Goal: Transaction & Acquisition: Obtain resource

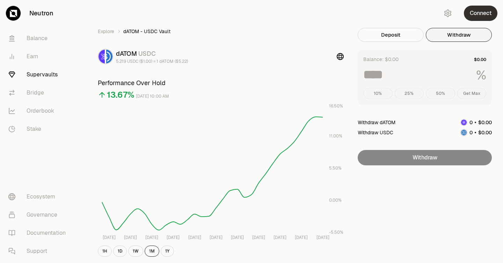
click at [475, 16] on button "Connect" at bounding box center [481, 13] width 34 height 15
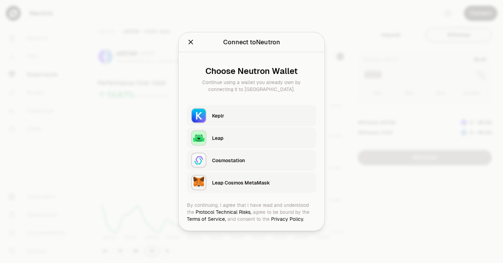
click at [214, 120] on div "Keplr" at bounding box center [262, 116] width 100 height 10
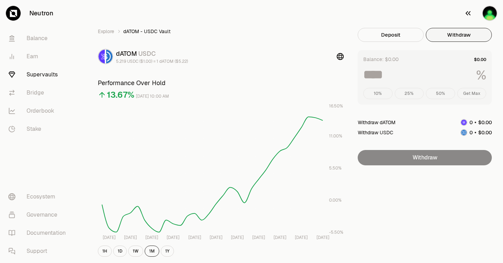
click at [489, 15] on img "button" at bounding box center [489, 13] width 15 height 15
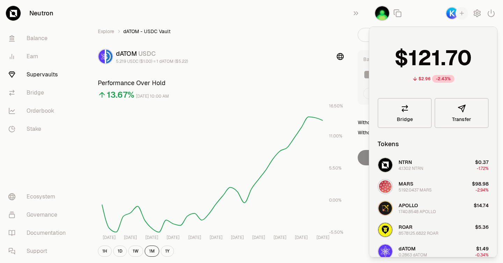
click at [339, 23] on div "Explore dATOM - USDC Vault dATOM USDC 5.219 USDC ($1.00) = 1 dATOM ($5.22) Perf…" at bounding box center [290, 228] width 419 height 456
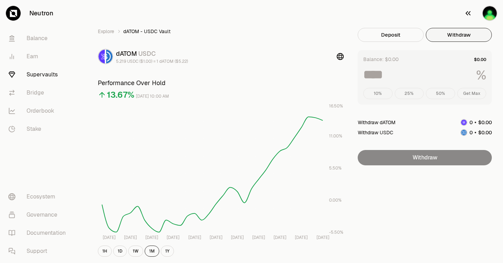
click at [493, 13] on img "button" at bounding box center [489, 13] width 15 height 15
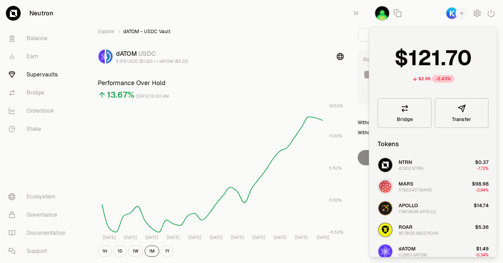
click at [454, 15] on img "button" at bounding box center [452, 13] width 13 height 13
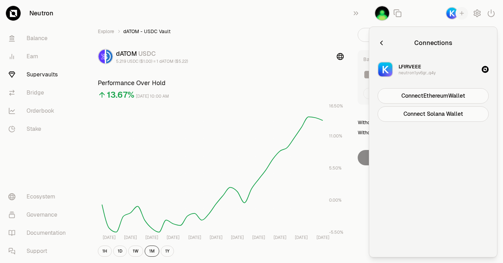
click at [381, 43] on icon "button" at bounding box center [381, 43] width 2 height 5
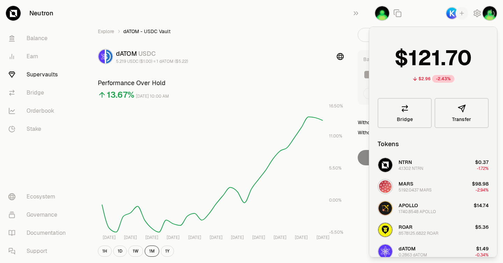
click at [313, 31] on ol "Explore dATOM - USDC Vault" at bounding box center [221, 31] width 246 height 7
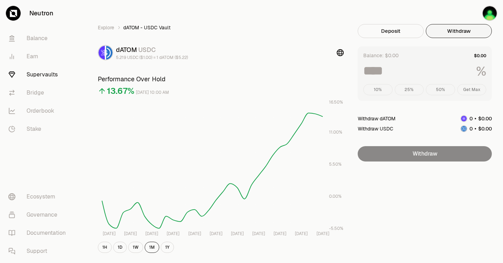
scroll to position [6, 0]
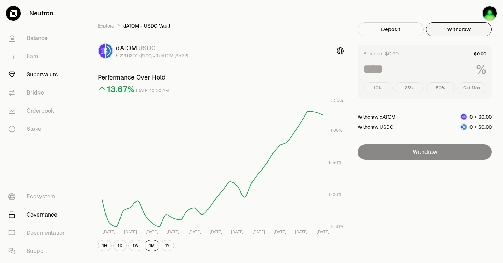
click at [37, 214] on link "Governance" at bounding box center [39, 215] width 73 height 18
click at [37, 56] on link "Earn" at bounding box center [39, 56] width 73 height 18
click at [29, 57] on link "Earn" at bounding box center [39, 56] width 73 height 18
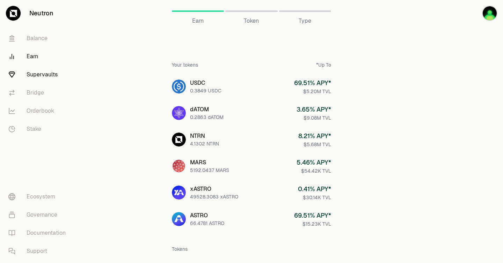
click at [59, 76] on link "Supervaults" at bounding box center [39, 75] width 73 height 18
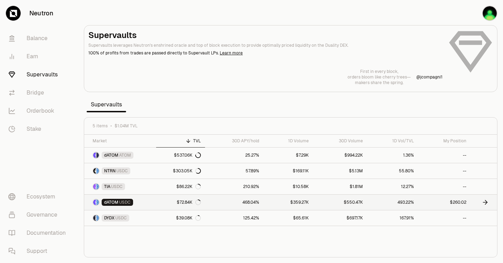
click at [137, 207] on link "dATOM USDC" at bounding box center [120, 202] width 72 height 15
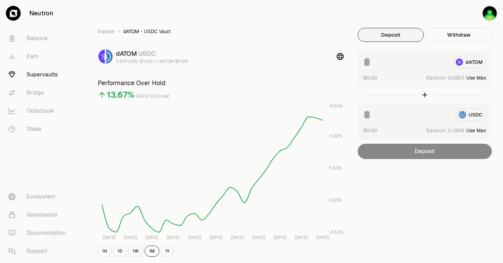
click at [54, 72] on link "Supervaults" at bounding box center [39, 75] width 73 height 18
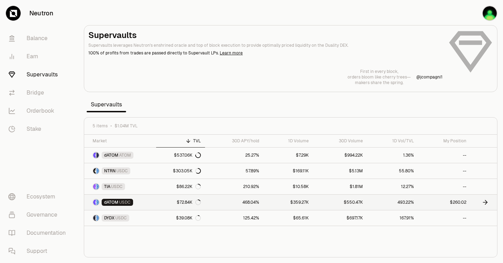
click at [485, 201] on icon at bounding box center [485, 202] width 7 height 7
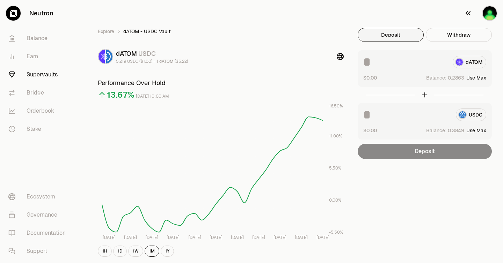
click at [490, 19] on img "button" at bounding box center [489, 13] width 15 height 15
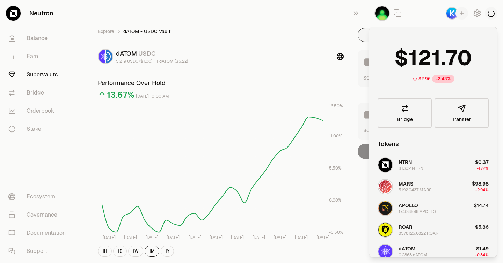
click at [490, 12] on icon "button" at bounding box center [491, 13] width 8 height 8
